Goal: Task Accomplishment & Management: Use online tool/utility

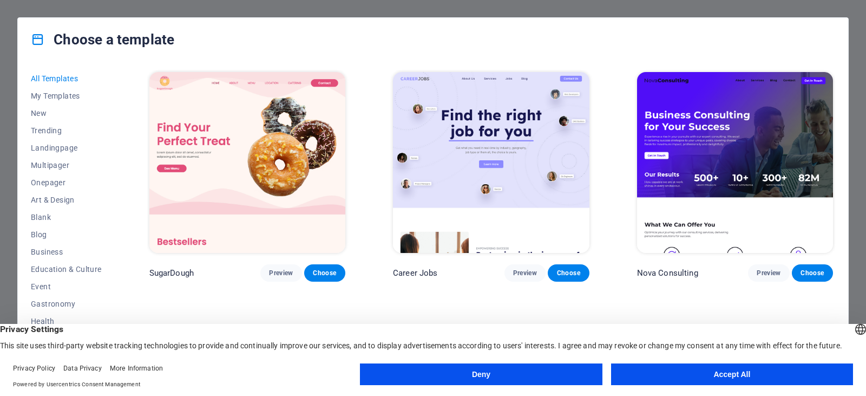
click at [706, 373] on button "Accept All" at bounding box center [732, 374] width 242 height 22
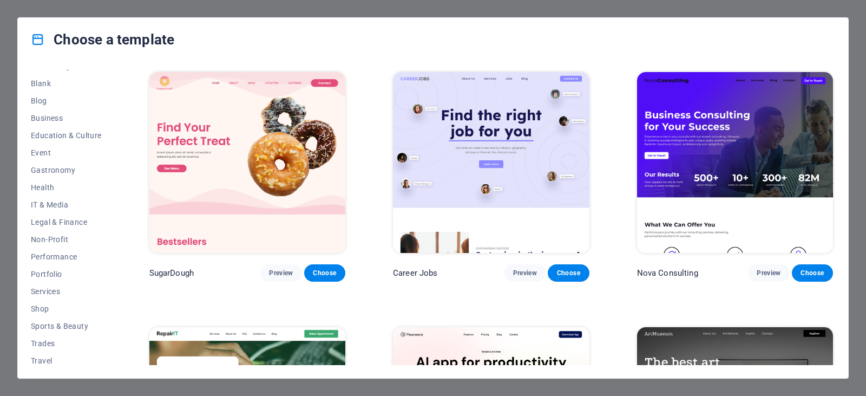
scroll to position [155, 0]
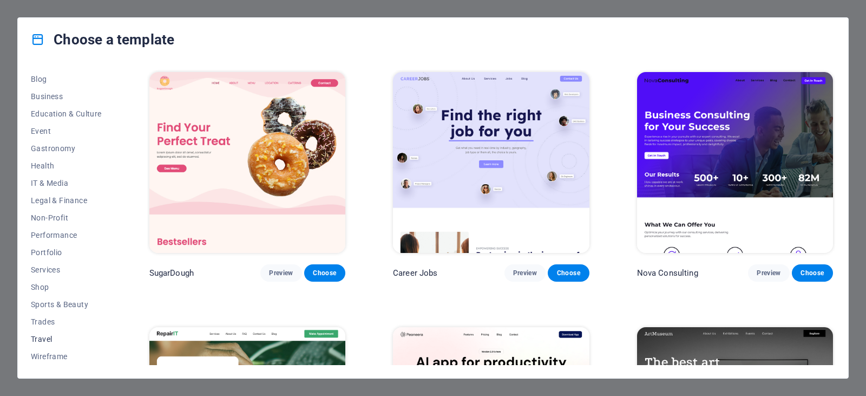
click at [38, 339] on span "Travel" at bounding box center [66, 338] width 71 height 9
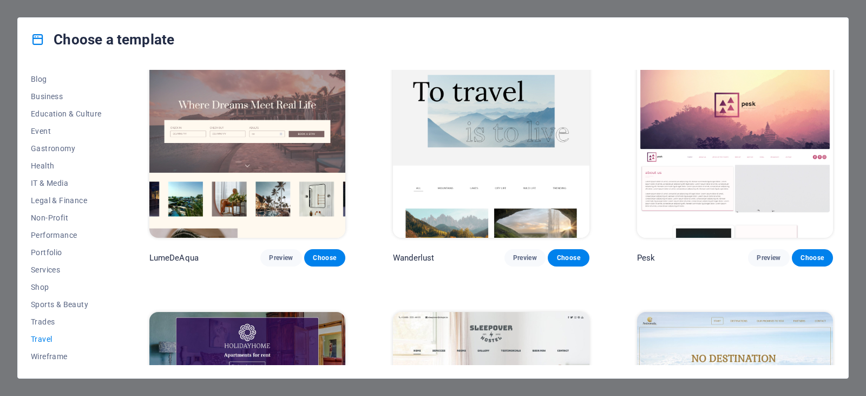
scroll to position [11, 0]
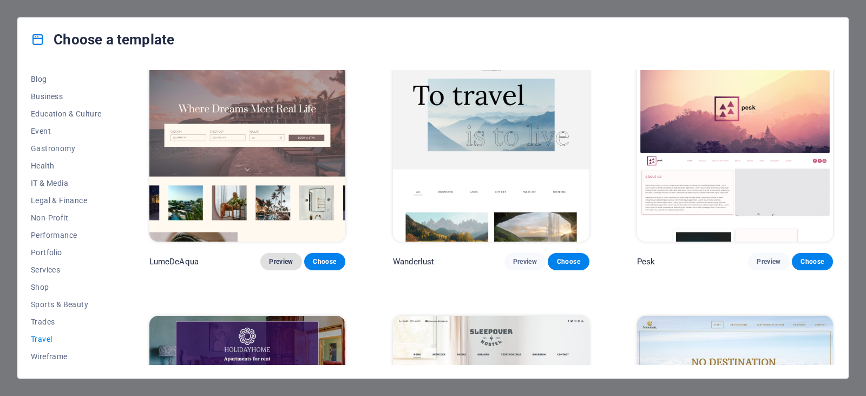
drag, startPoint x: 280, startPoint y: 255, endPoint x: 281, endPoint y: 261, distance: 5.4
click at [281, 261] on span "Preview" at bounding box center [281, 261] width 24 height 9
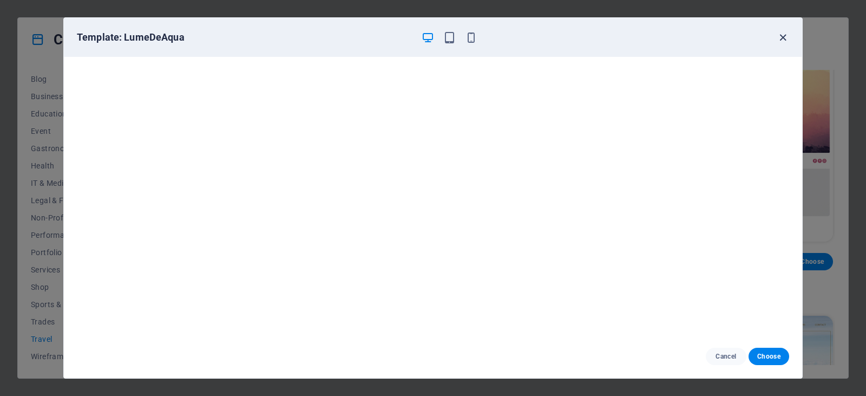
click at [778, 35] on icon "button" at bounding box center [782, 37] width 12 height 12
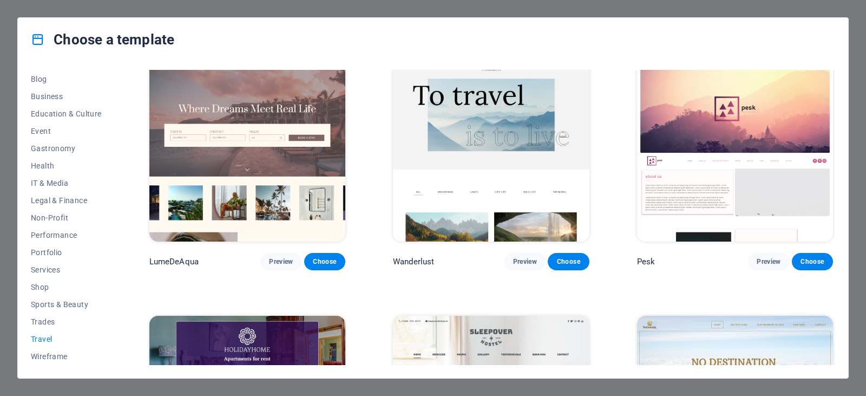
click at [781, 38] on icon "button" at bounding box center [782, 37] width 12 height 12
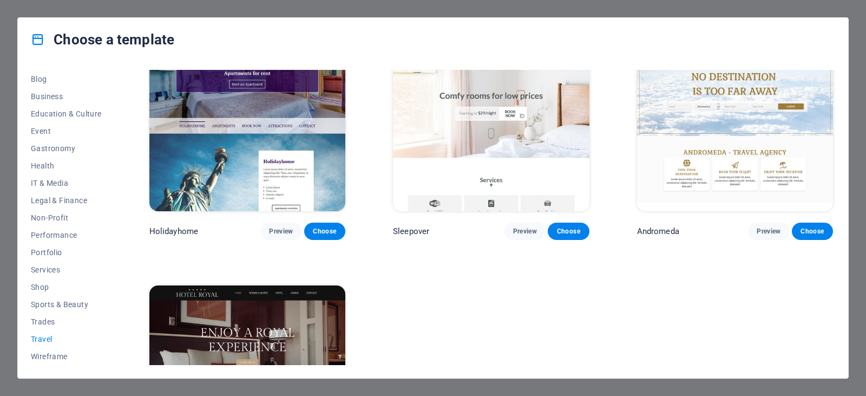
scroll to position [293, 0]
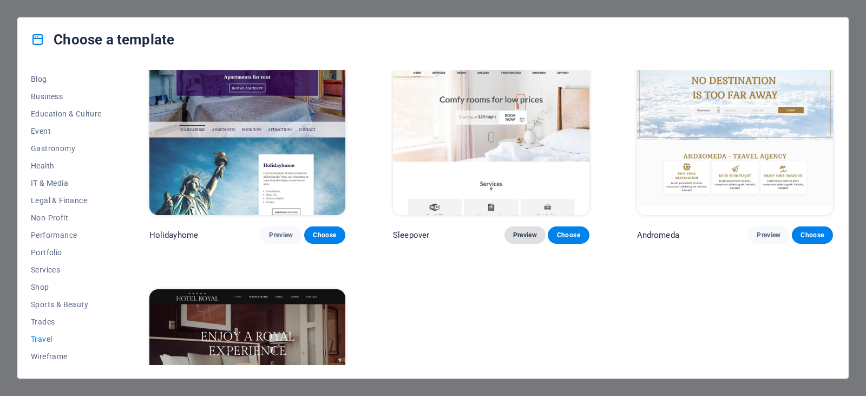
click at [522, 237] on button "Preview" at bounding box center [524, 234] width 41 height 17
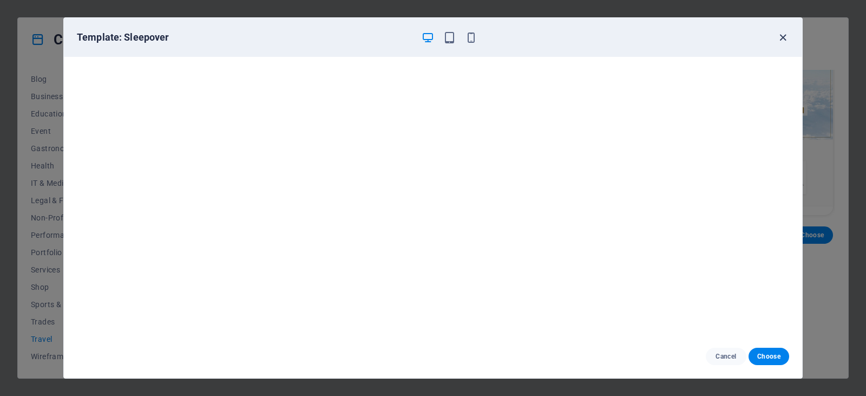
click at [779, 34] on icon "button" at bounding box center [782, 37] width 12 height 12
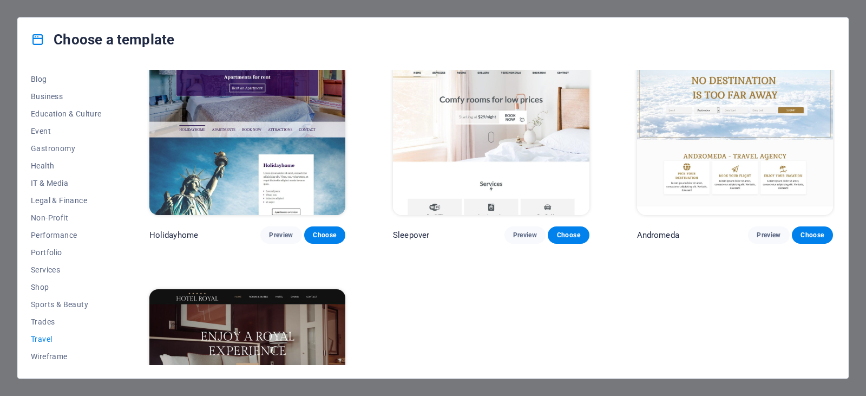
scroll to position [0, 0]
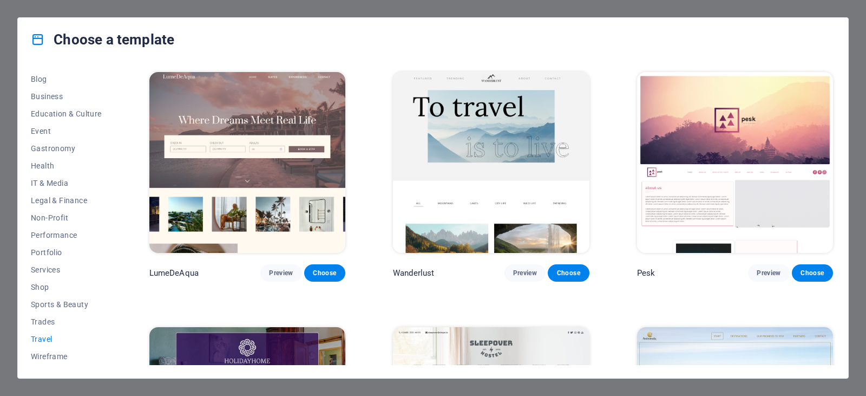
click at [216, 172] on img at bounding box center [247, 162] width 196 height 181
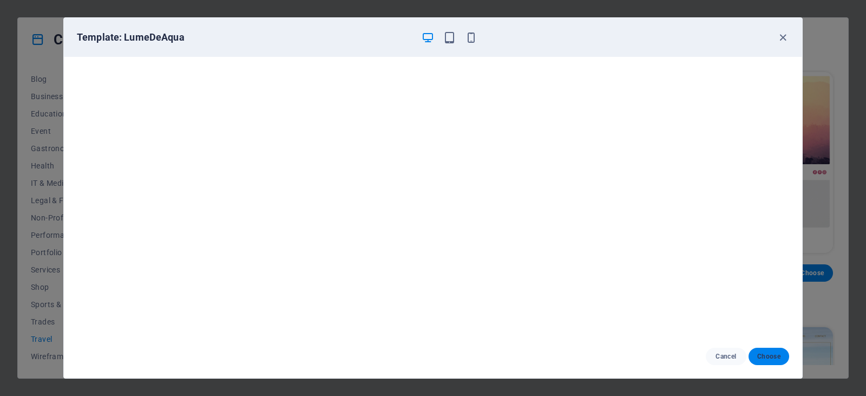
click at [761, 358] on span "Choose" at bounding box center [768, 356] width 23 height 9
click at [753, 349] on button "Choose" at bounding box center [768, 355] width 41 height 17
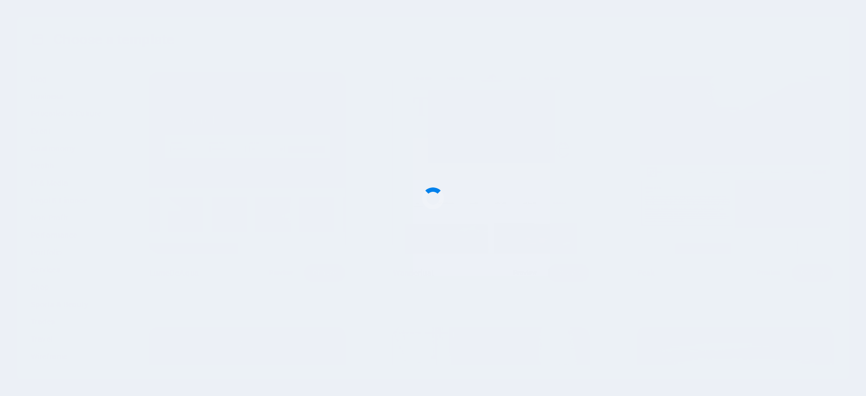
click at [769, 352] on div at bounding box center [433, 198] width 866 height 396
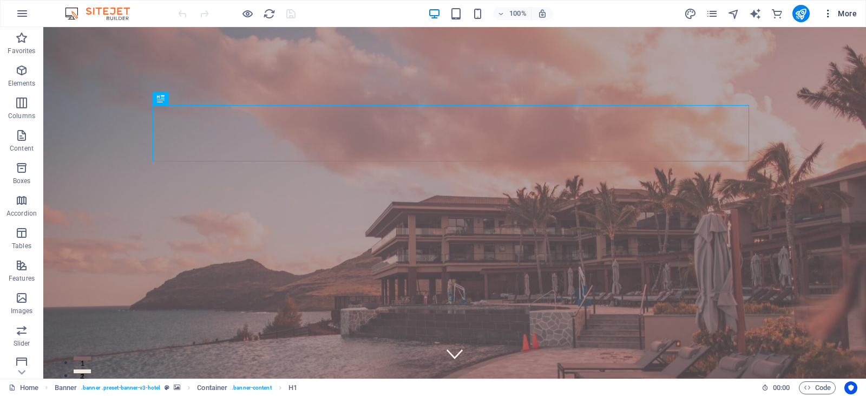
click at [829, 9] on icon "button" at bounding box center [827, 13] width 11 height 11
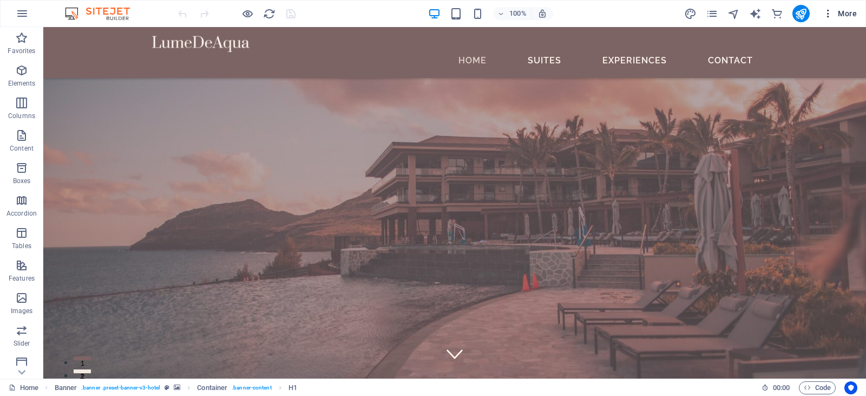
scroll to position [513, 0]
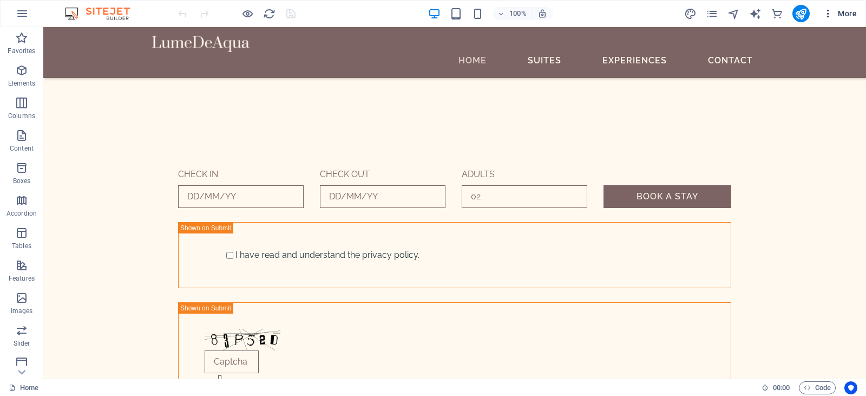
click at [847, 12] on span "More" at bounding box center [839, 13] width 34 height 11
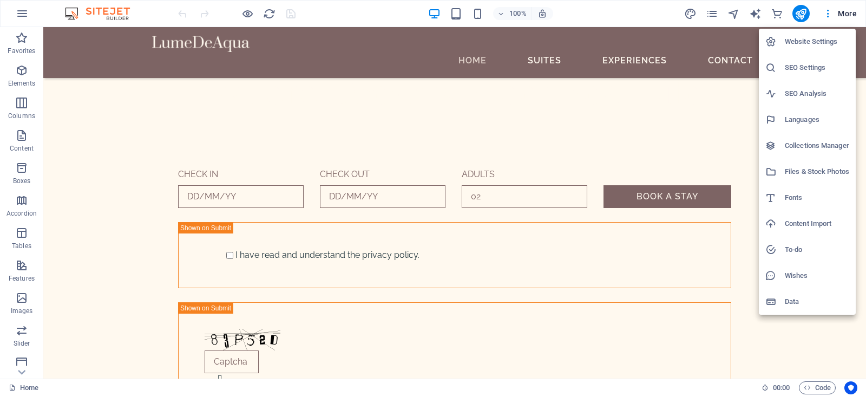
click at [21, 370] on div at bounding box center [433, 198] width 866 height 396
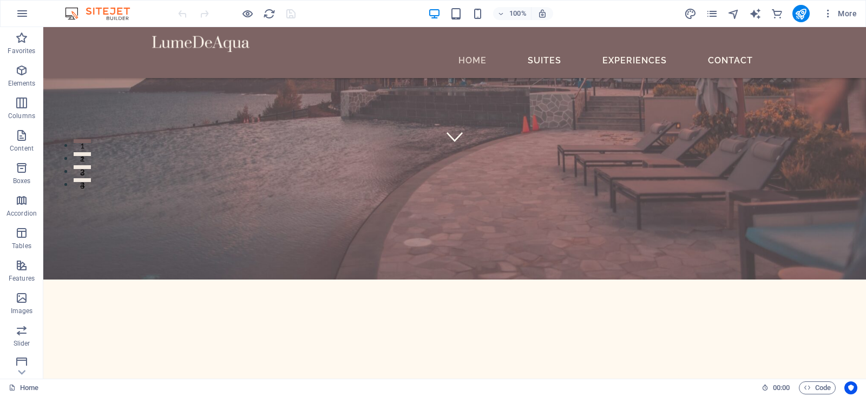
scroll to position [22, 0]
